Goal: Check status: Check status

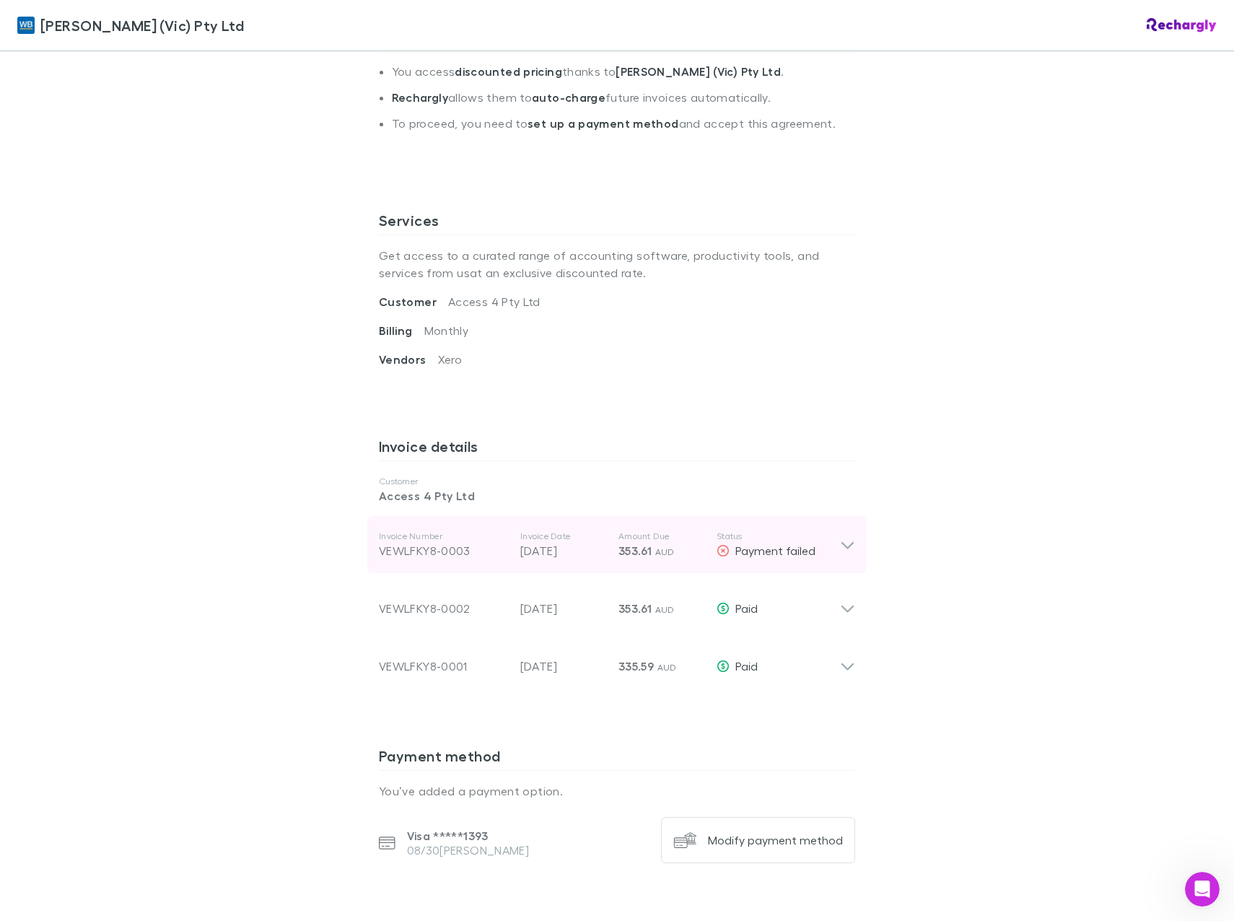
scroll to position [481, 0]
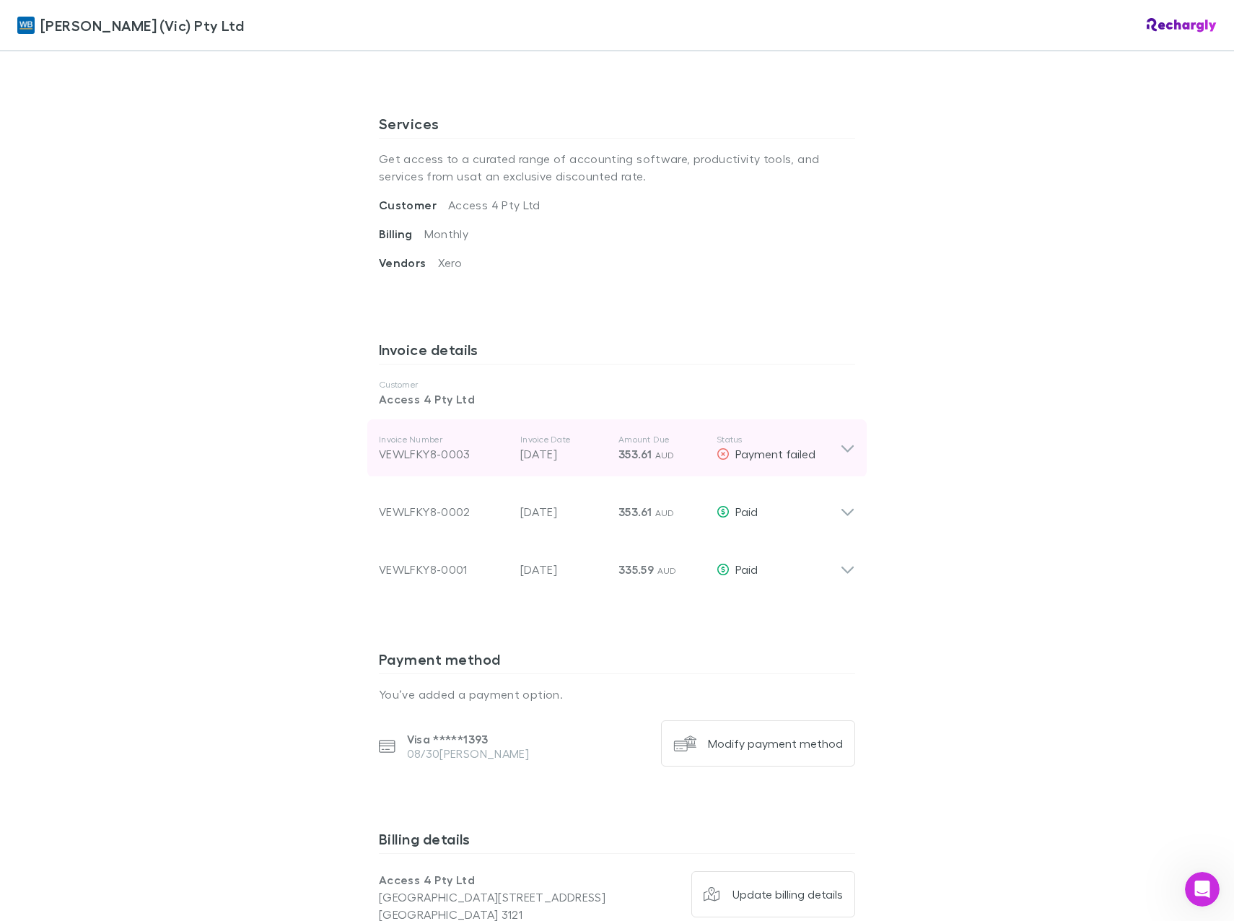
click at [850, 445] on icon at bounding box center [847, 448] width 15 height 17
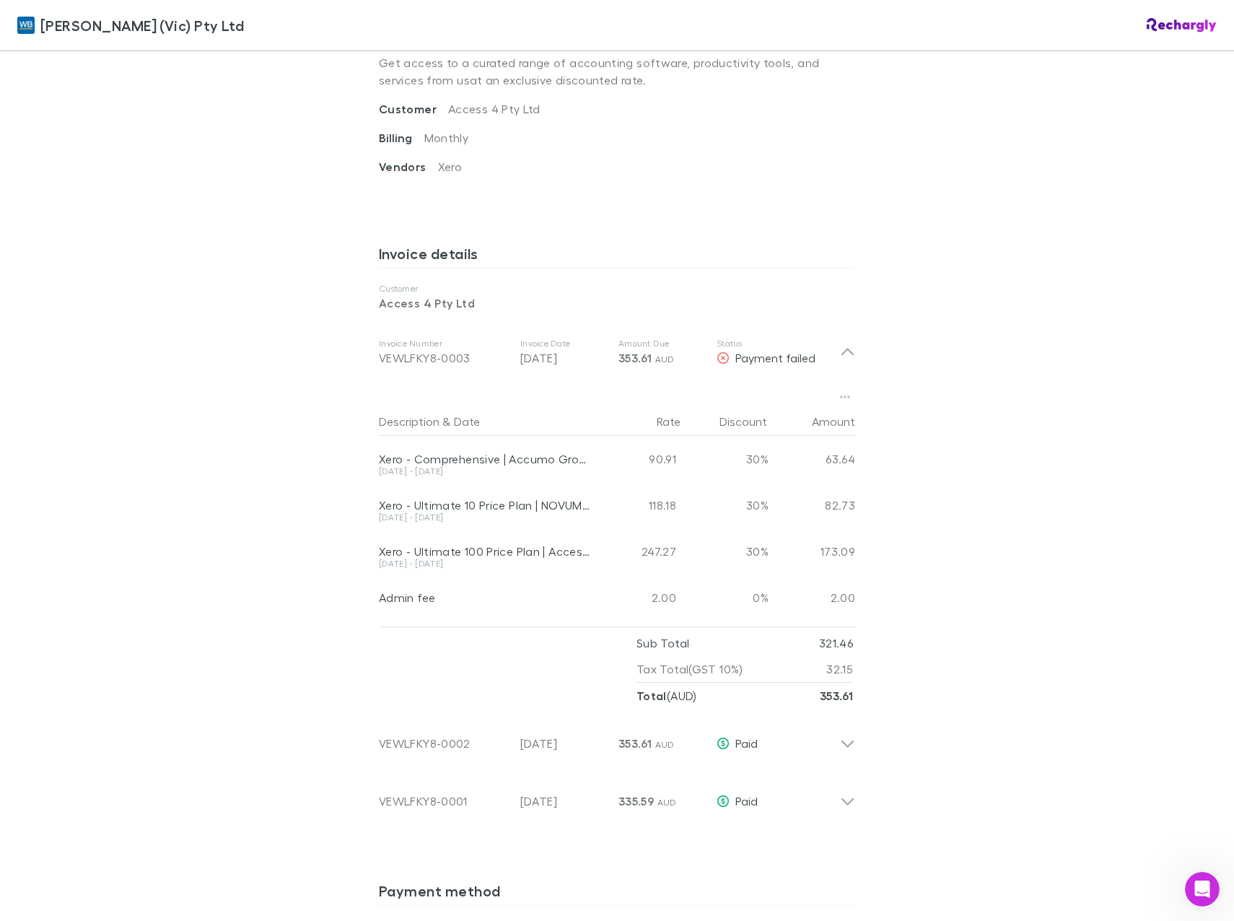
scroll to position [674, 0]
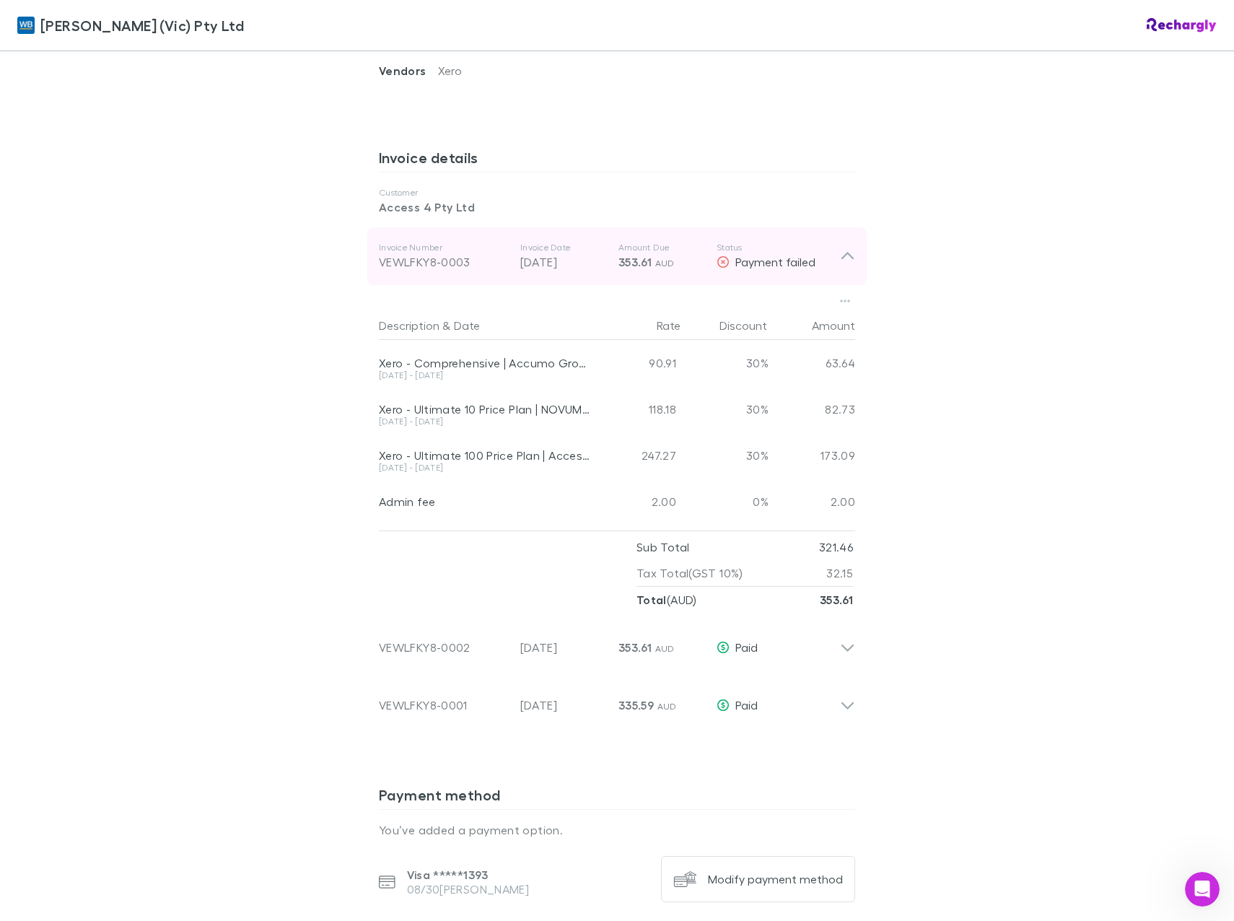
click at [854, 256] on div "Invoice Number VEWLFKY8-0003 Invoice Date 28 Sep 2025 Amount Due 353.61 AUD Sta…" at bounding box center [617, 256] width 500 height 58
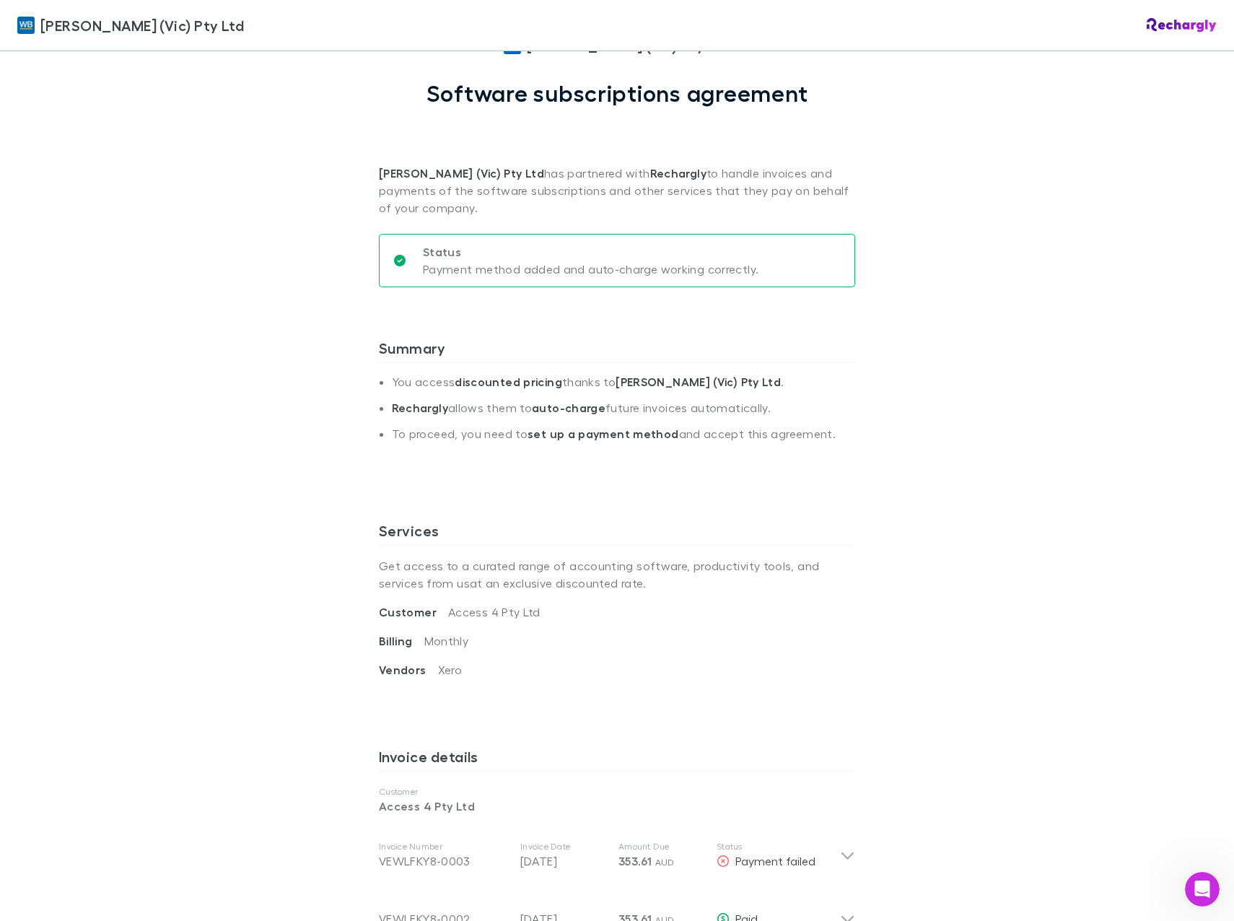
scroll to position [0, 0]
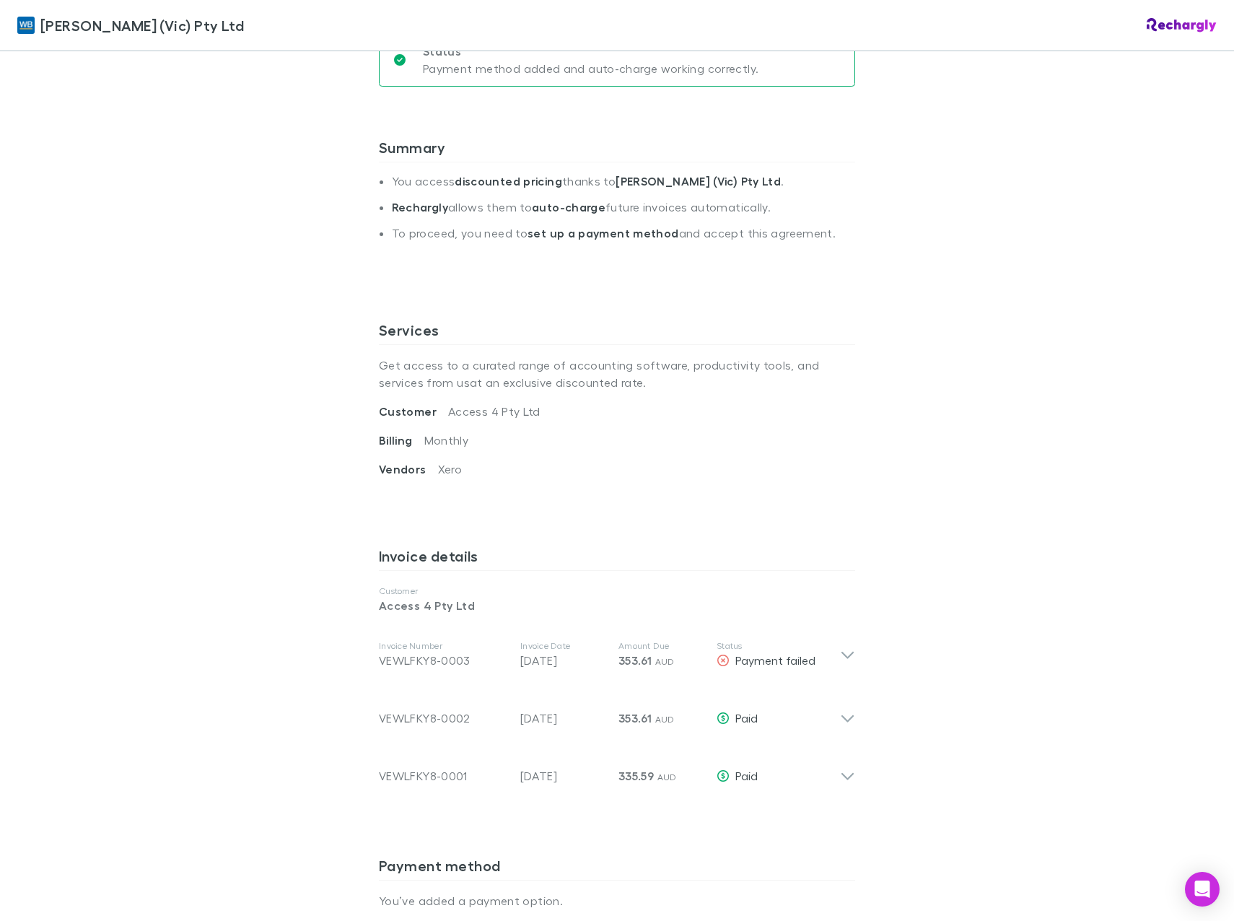
scroll to position [289, 0]
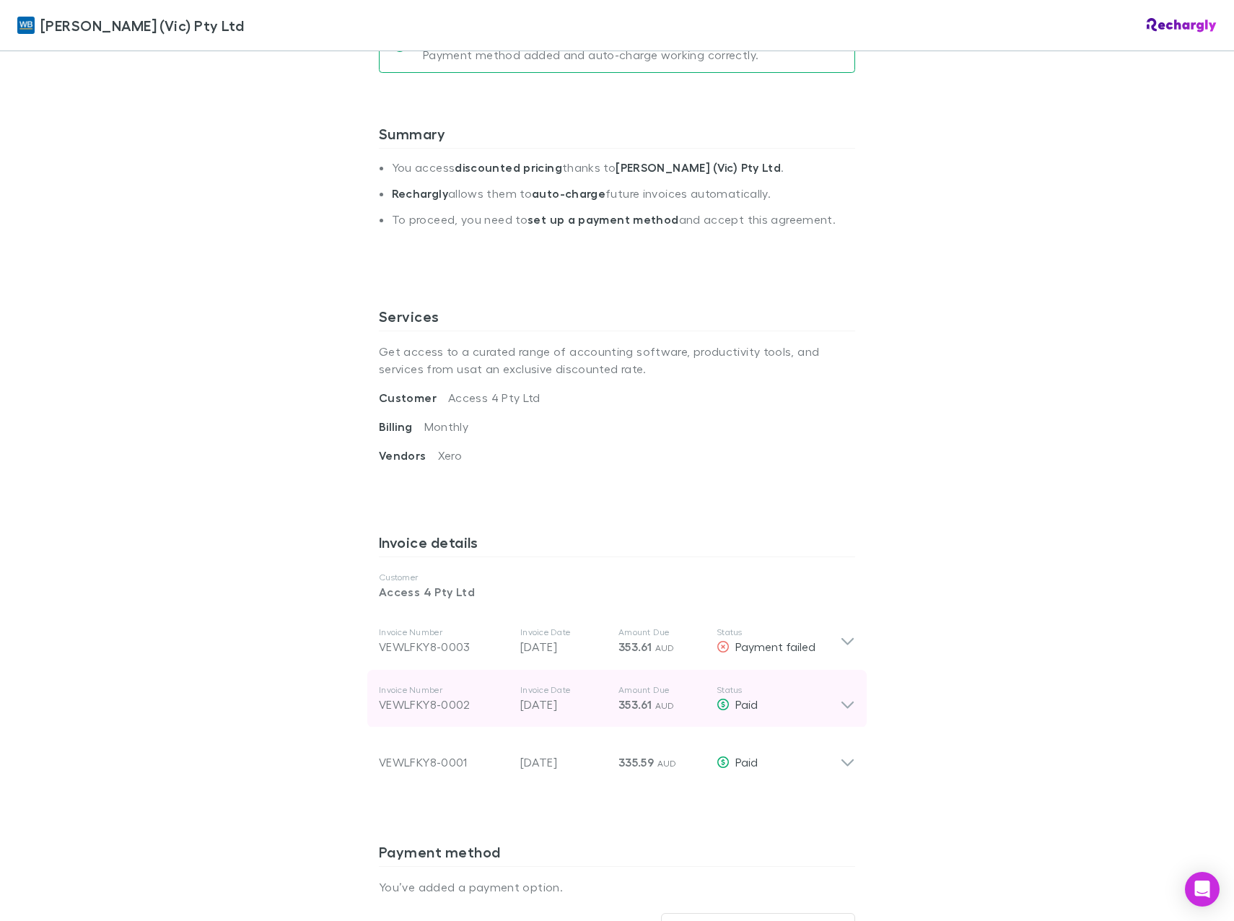
click at [842, 706] on icon at bounding box center [847, 698] width 15 height 29
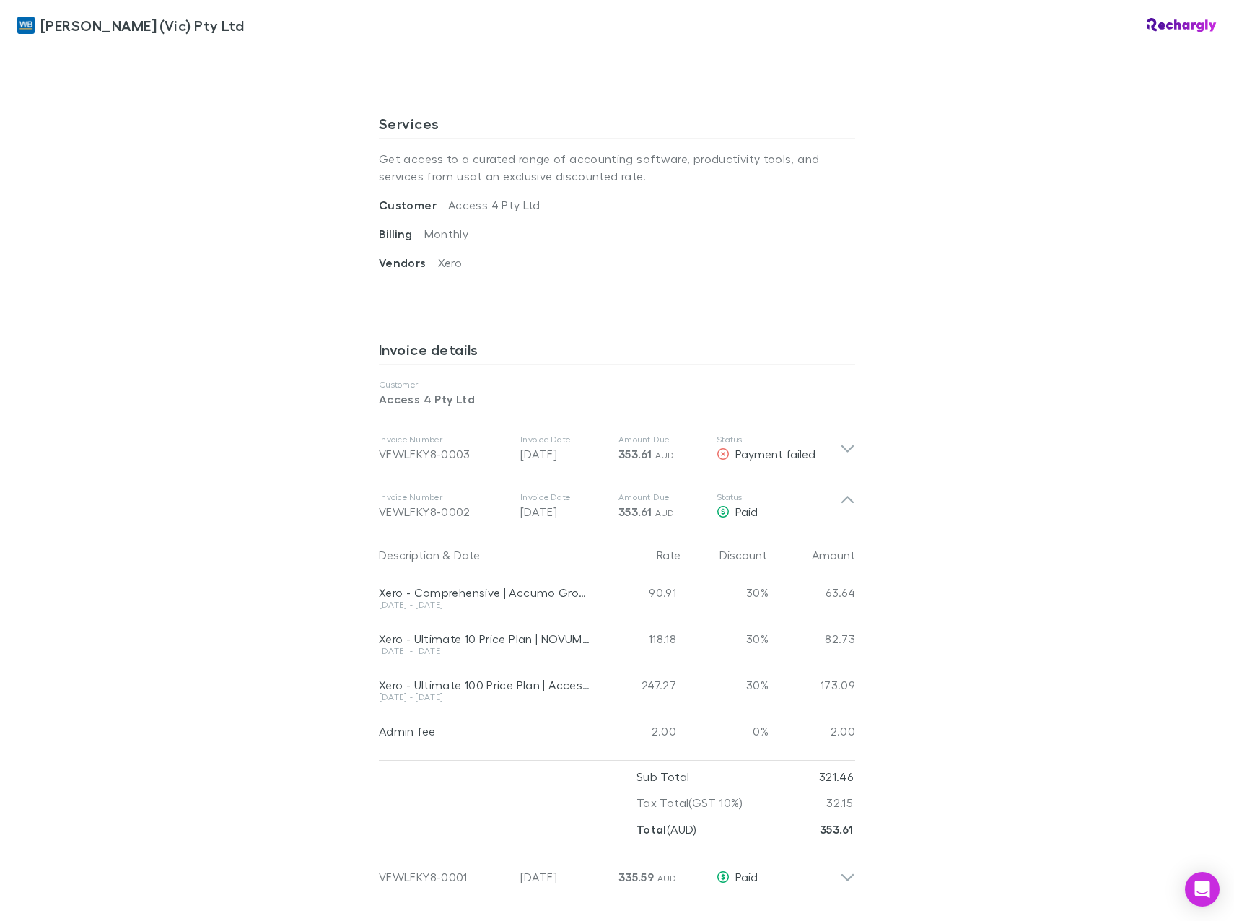
scroll to position [578, 0]
